Goal: Information Seeking & Learning: Check status

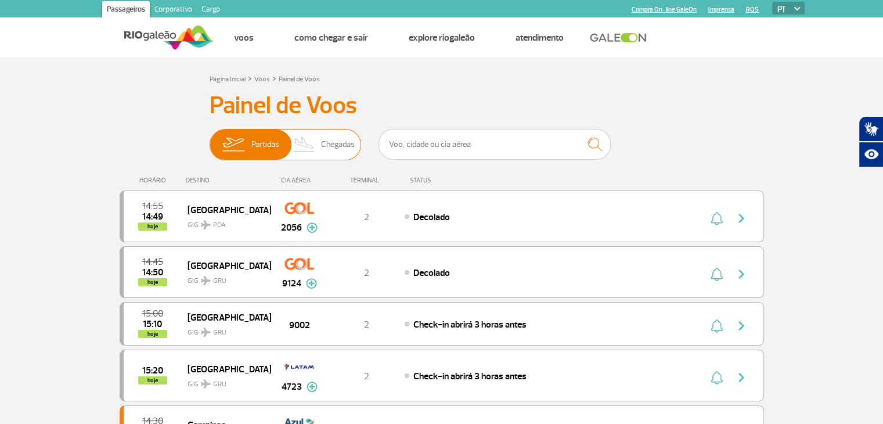
click at [337, 140] on span "Chegadas" at bounding box center [338, 145] width 34 height 30
click at [210, 139] on input "Partidas Chegadas" at bounding box center [210, 139] width 0 height 0
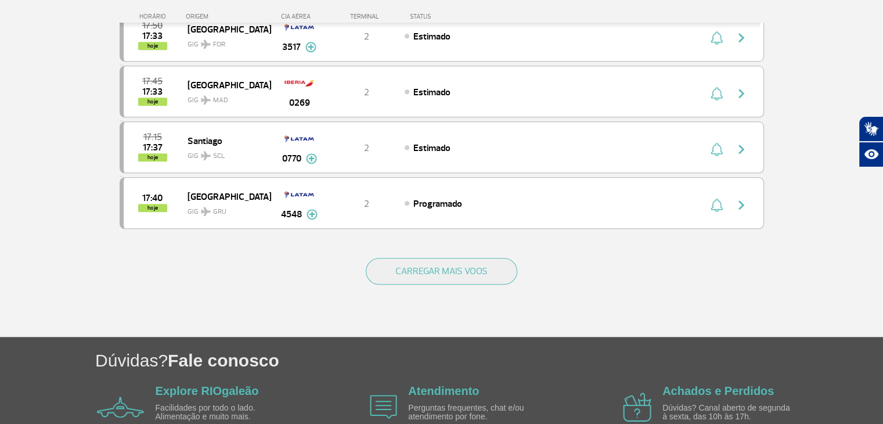
scroll to position [1082, 0]
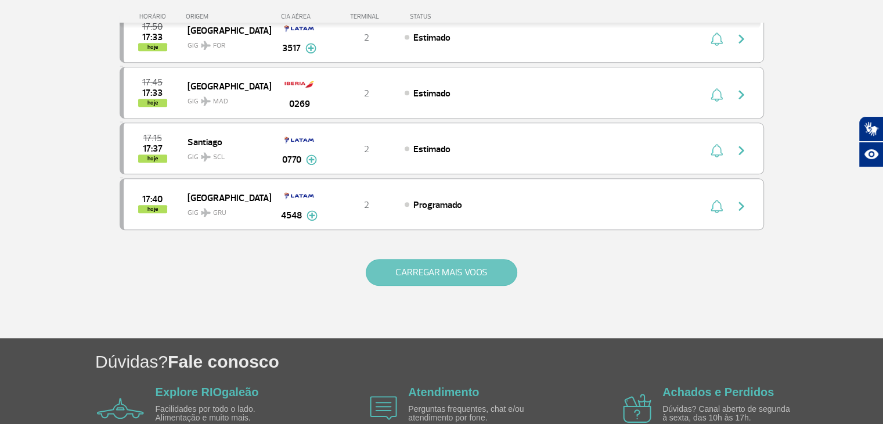
click at [482, 268] on button "CARREGAR MAIS VOOS" at bounding box center [442, 272] width 152 height 27
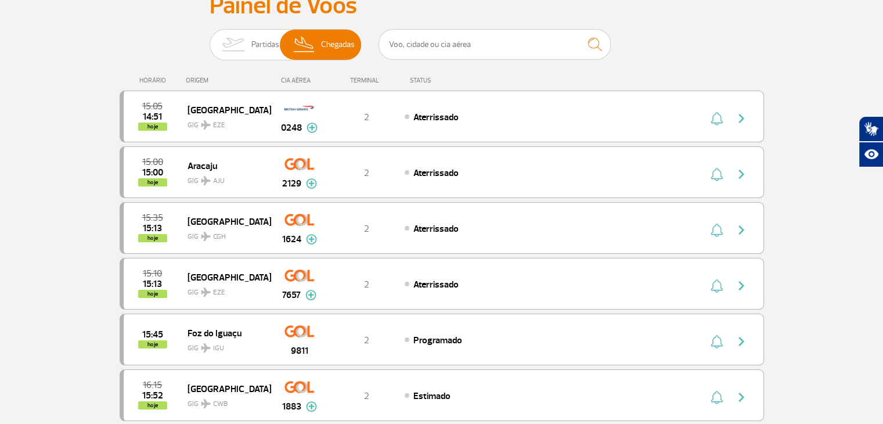
scroll to position [58, 0]
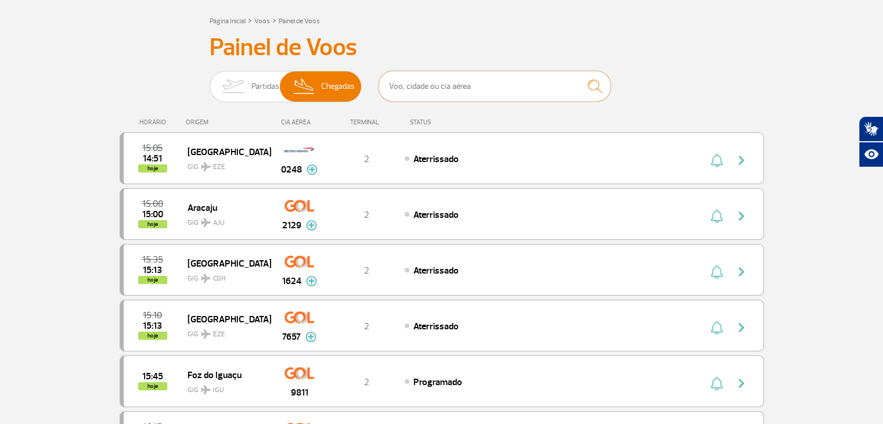
click at [481, 80] on input "text" at bounding box center [495, 86] width 232 height 31
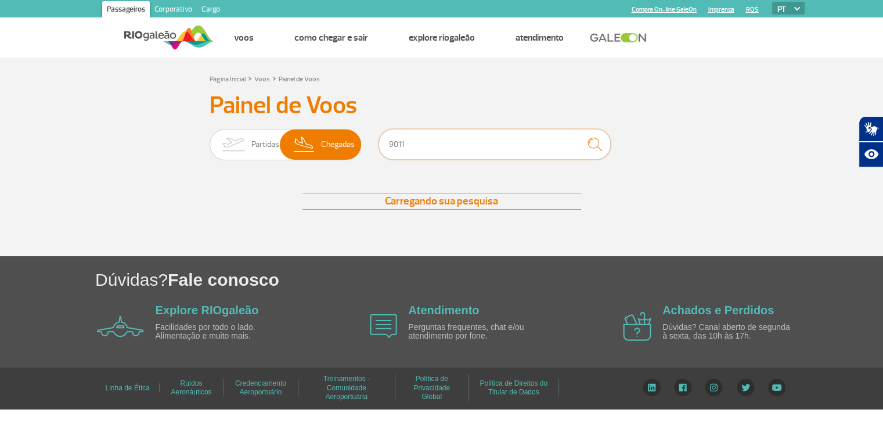
scroll to position [0, 0]
type input "9011"
click at [261, 149] on span "Partidas" at bounding box center [270, 145] width 28 height 30
click at [214, 139] on input "Partidas Chegadas" at bounding box center [214, 139] width 0 height 0
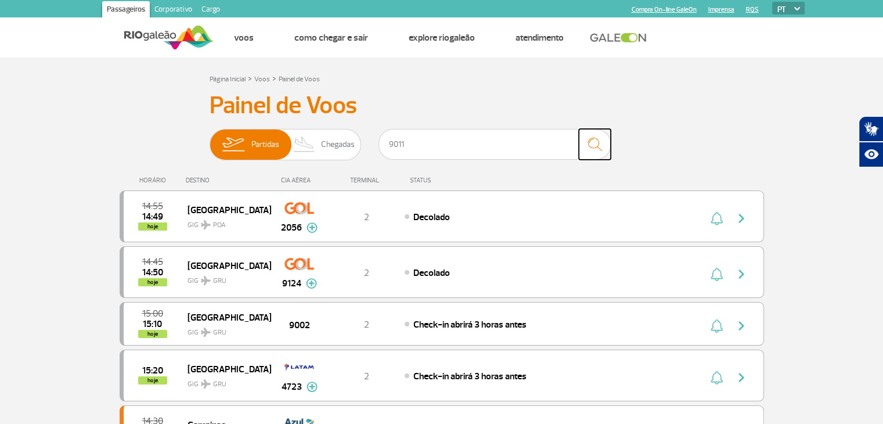
click at [596, 145] on img "submit" at bounding box center [594, 144] width 25 height 24
click at [337, 143] on span "Chegadas" at bounding box center [338, 145] width 34 height 30
click at [210, 139] on input "Partidas Chegadas" at bounding box center [210, 139] width 0 height 0
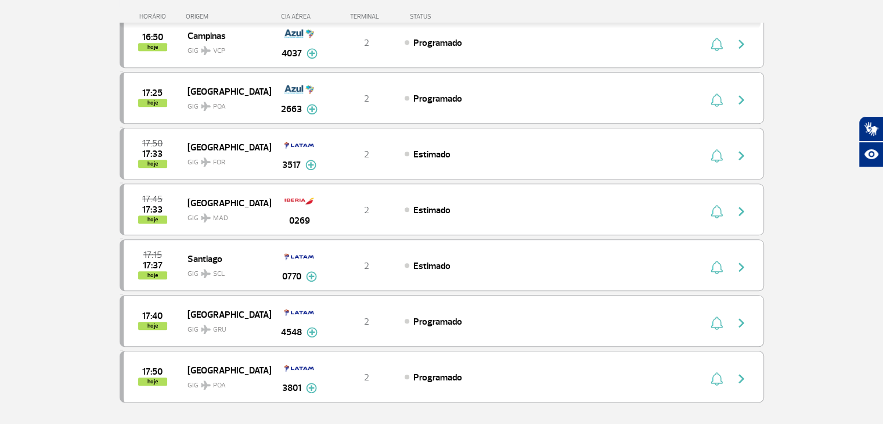
scroll to position [1103, 0]
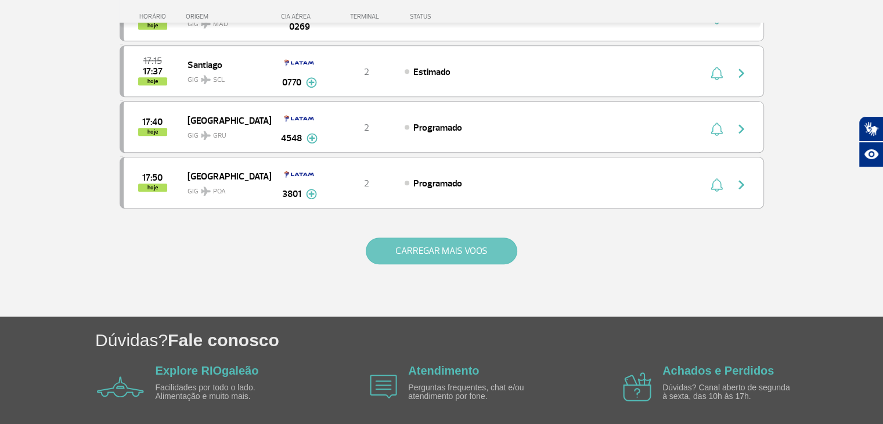
click at [462, 243] on button "CARREGAR MAIS VOOS" at bounding box center [442, 251] width 152 height 27
